Goal: Information Seeking & Learning: Learn about a topic

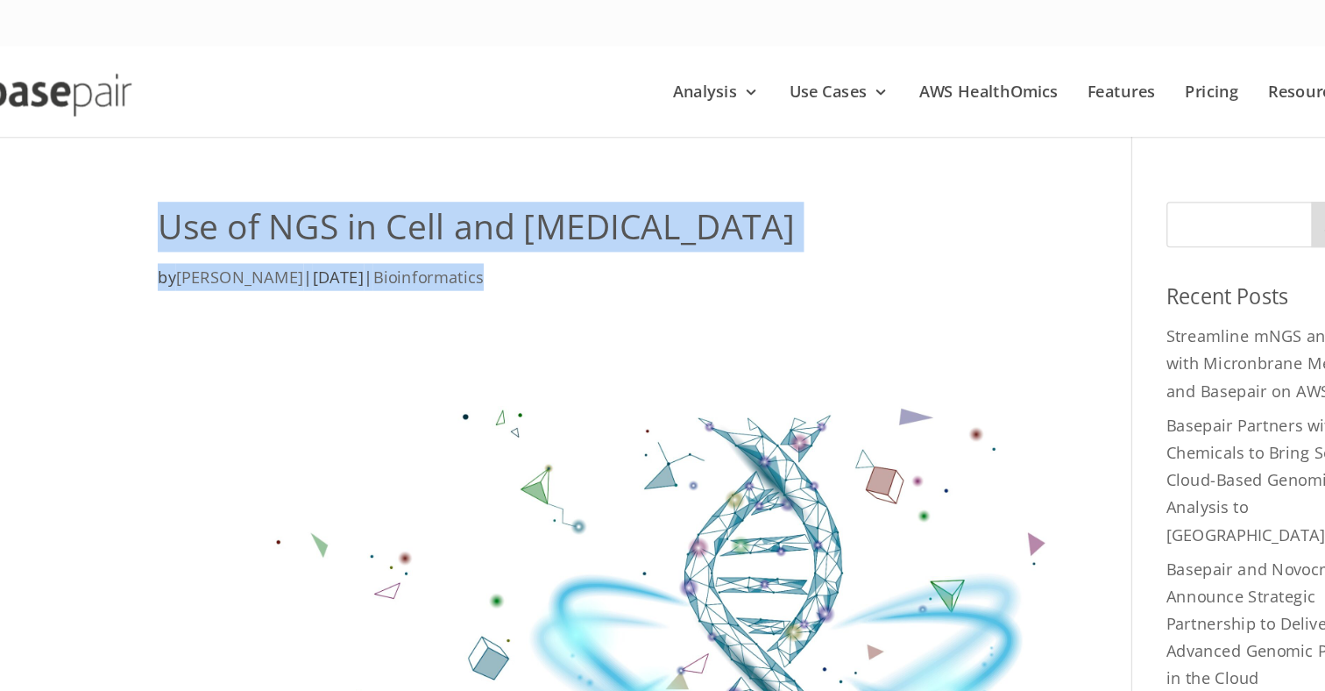
drag, startPoint x: 128, startPoint y: 177, endPoint x: 417, endPoint y: 229, distance: 293.8
click at [416, 227] on div "Use of NGS in Cell and [MEDICAL_DATA] by [PERSON_NAME] | [DATE] | Bioinformatics" at bounding box center [537, 195] width 697 height 81
copy div "Use of NGS in Cell and [MEDICAL_DATA] by [PERSON_NAME] | [DATE] | Bioinformatics"
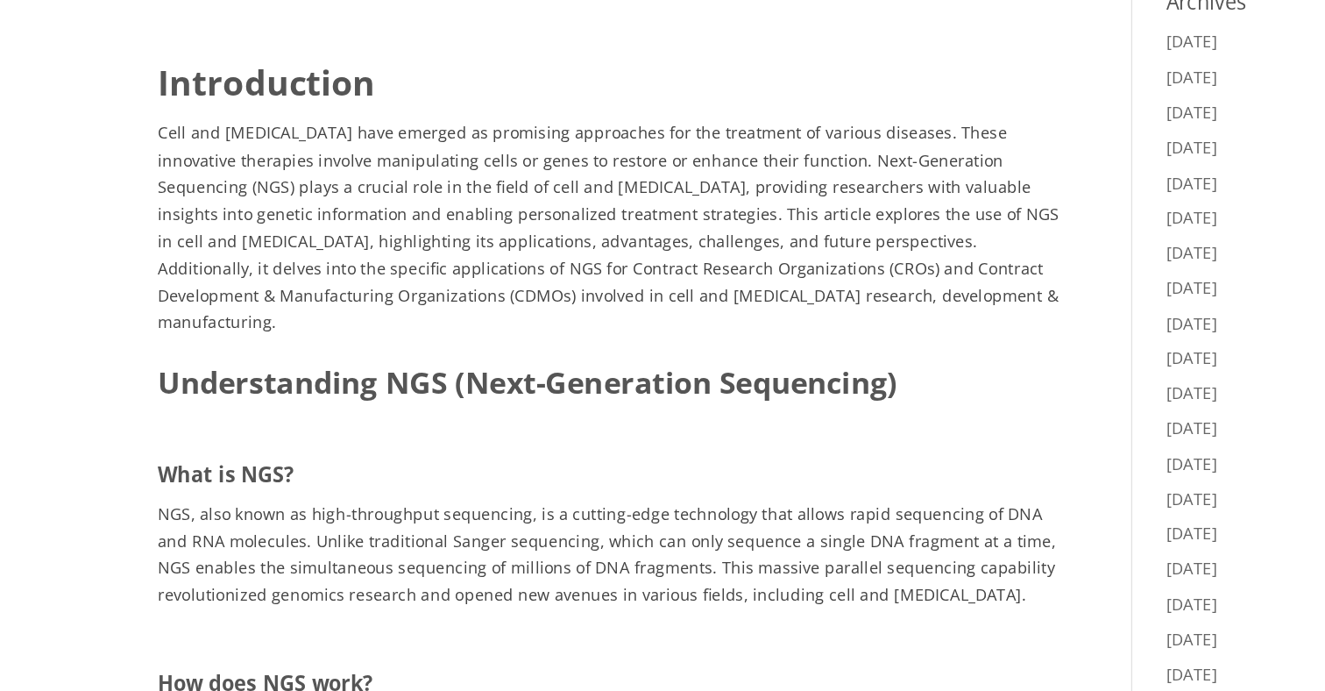
scroll to position [634, 0]
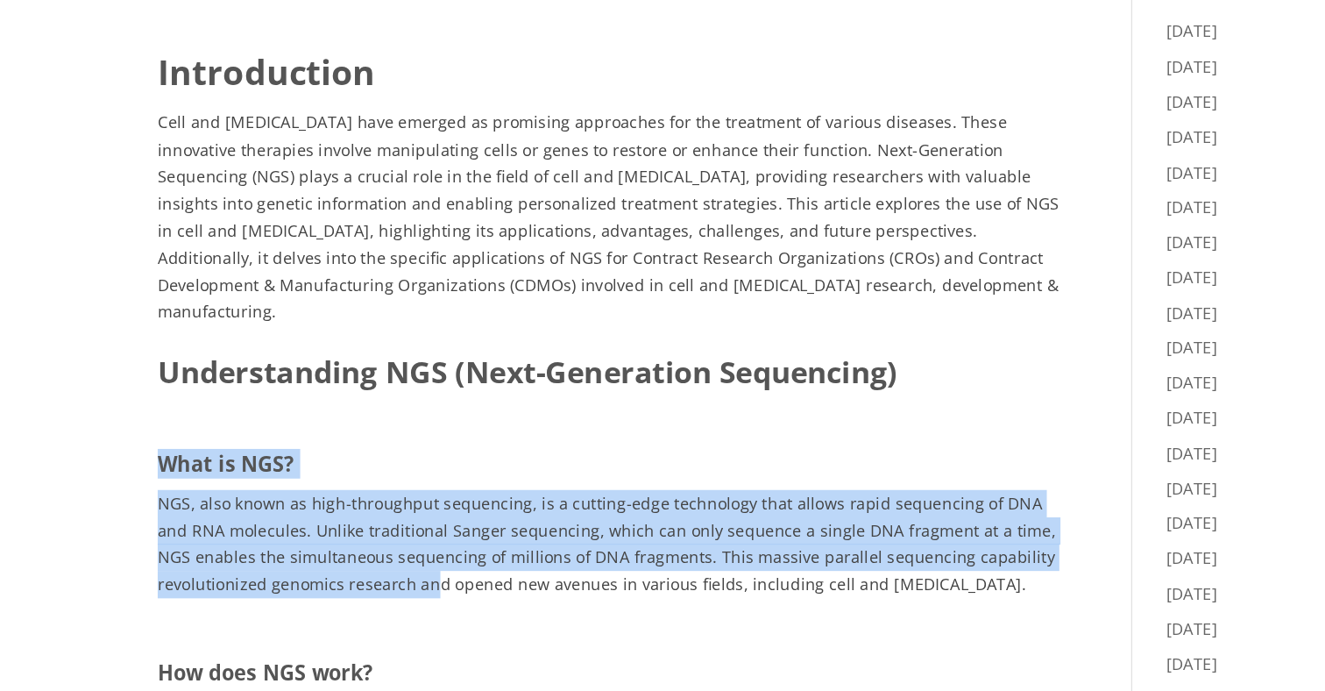
drag, startPoint x: 124, startPoint y: 326, endPoint x: 329, endPoint y: 406, distance: 219.2
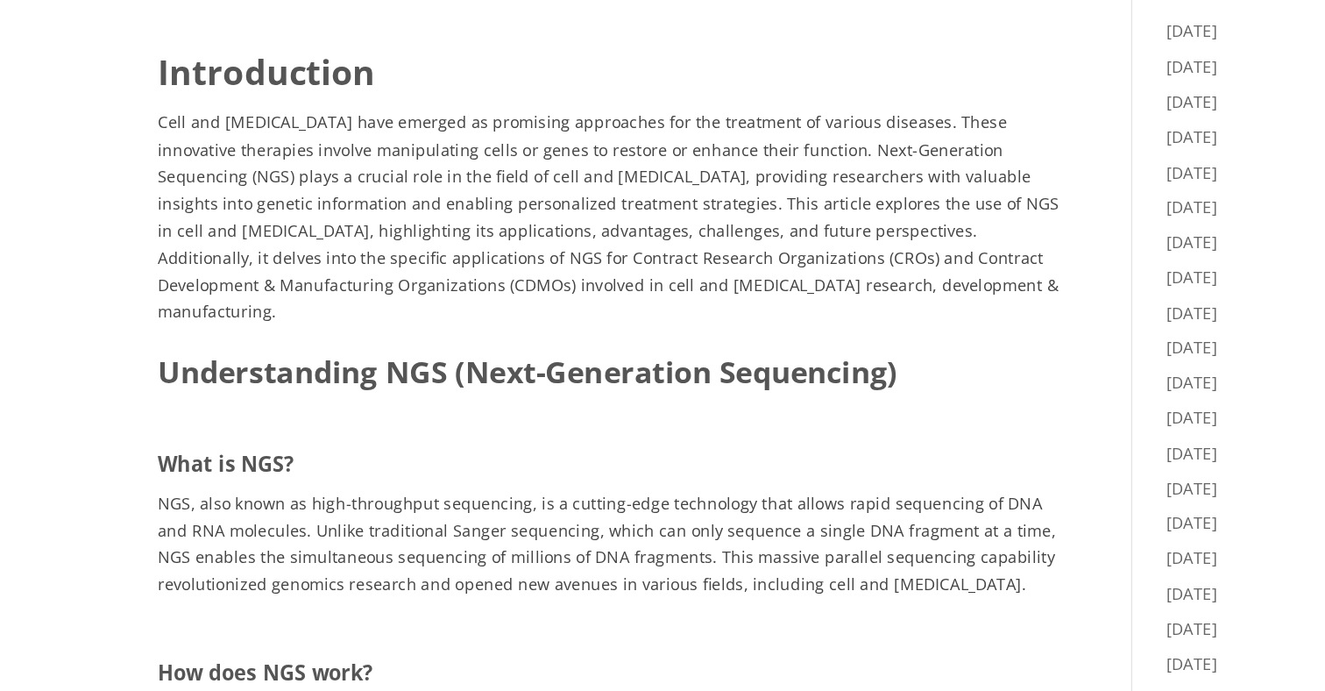
click at [334, 536] on p "NGS, also known as high-throughput sequencing, is a cutting-edge technology tha…" at bounding box center [537, 584] width 697 height 96
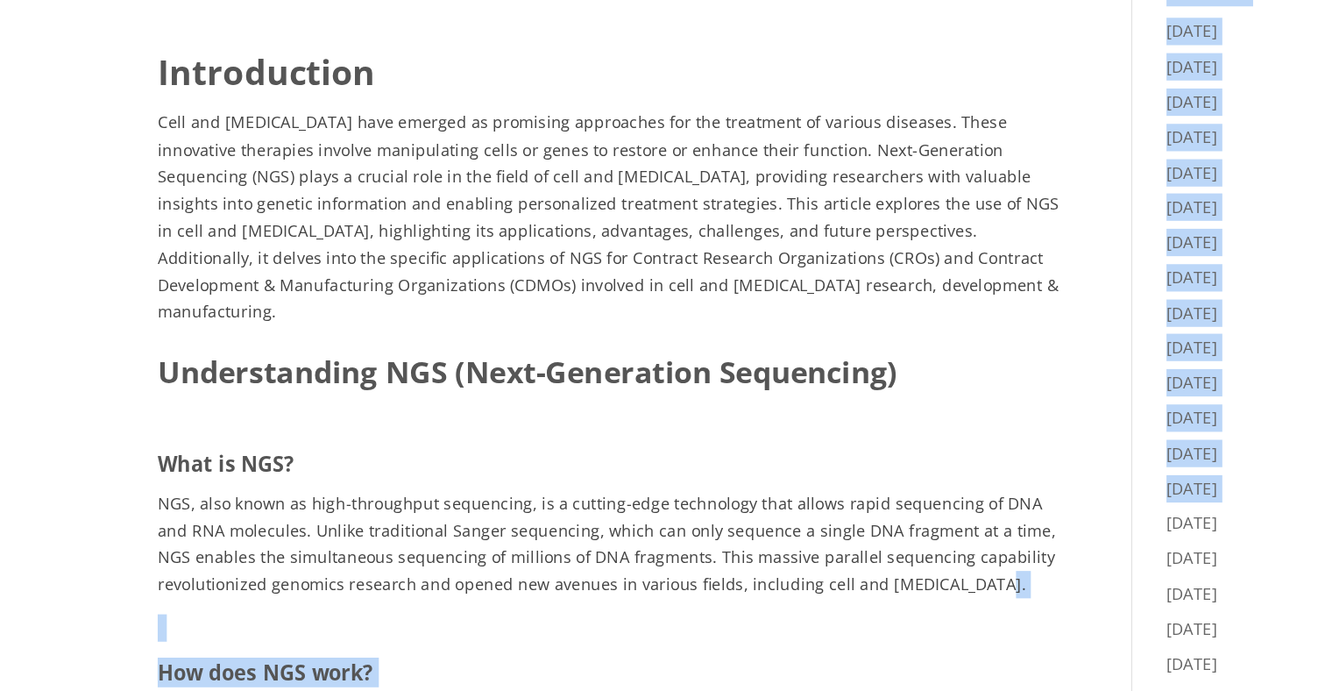
drag, startPoint x: 120, startPoint y: 320, endPoint x: 795, endPoint y: 413, distance: 681.1
click at [795, 536] on p "NGS, also known as high-throughput sequencing, is a cutting-edge technology tha…" at bounding box center [537, 584] width 697 height 96
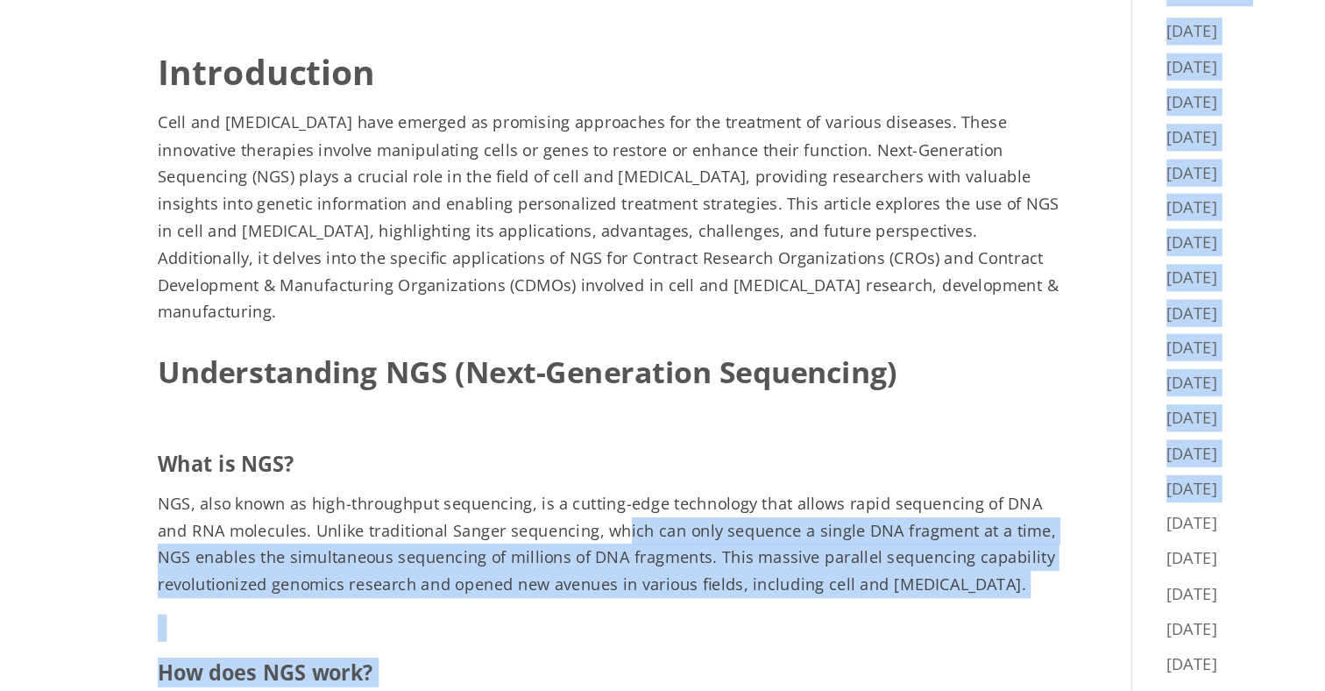
drag, startPoint x: 119, startPoint y: 322, endPoint x: 443, endPoint y: 381, distance: 329.7
click at [443, 538] on span "NGS, also known as high-throughput sequencing, is a cutting-edge technology tha…" at bounding box center [534, 577] width 691 height 79
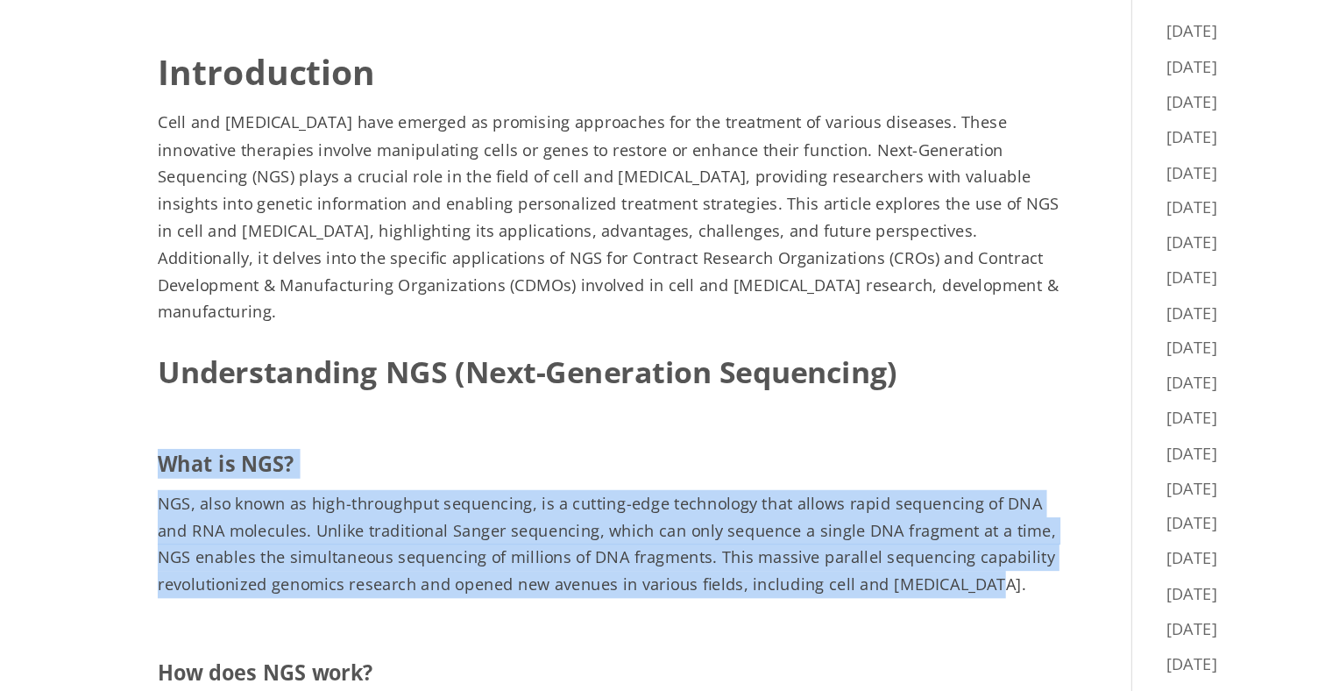
drag, startPoint x: 739, startPoint y: 416, endPoint x: 134, endPoint y: 301, distance: 615.5
copy div "What is NGS? NGS, also known as high-throughput sequencing, is a cutting-edge t…"
